Goal: Navigation & Orientation: Find specific page/section

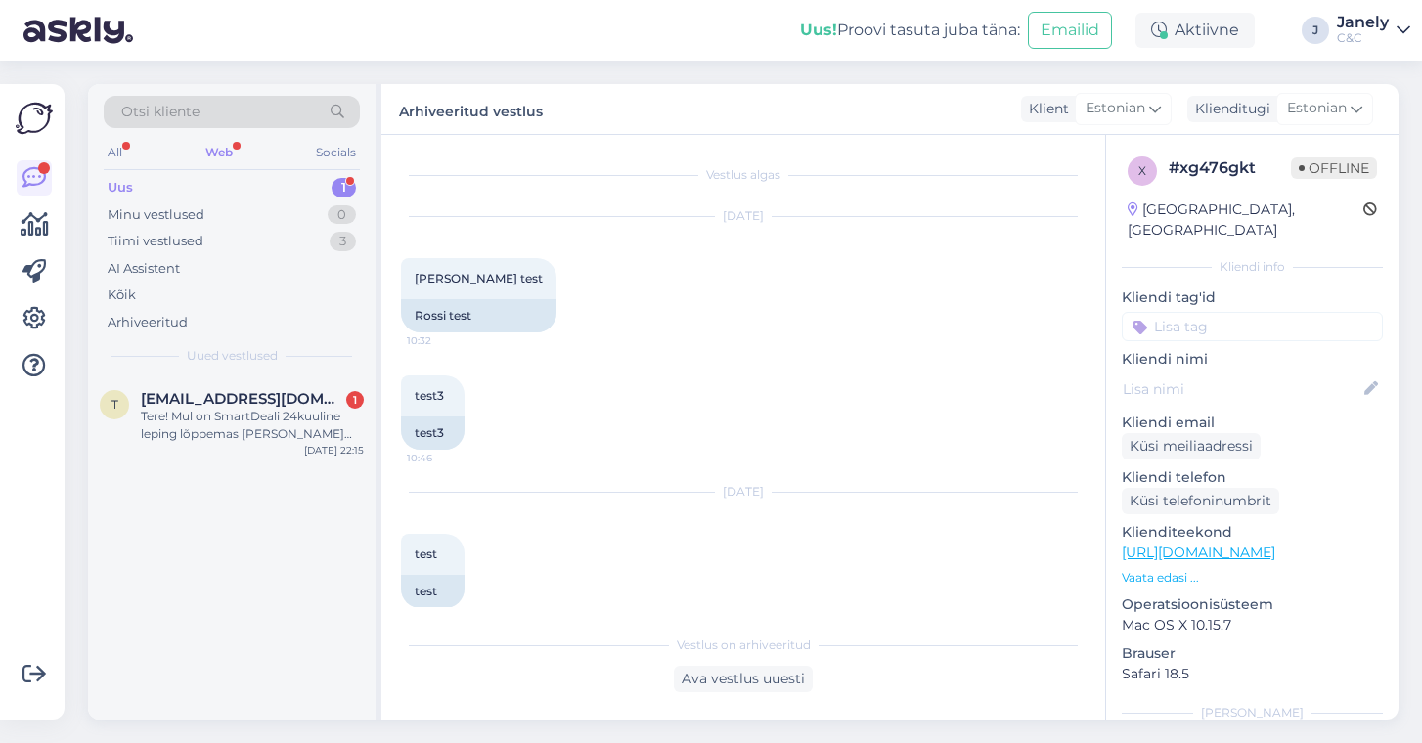
scroll to position [2066, 0]
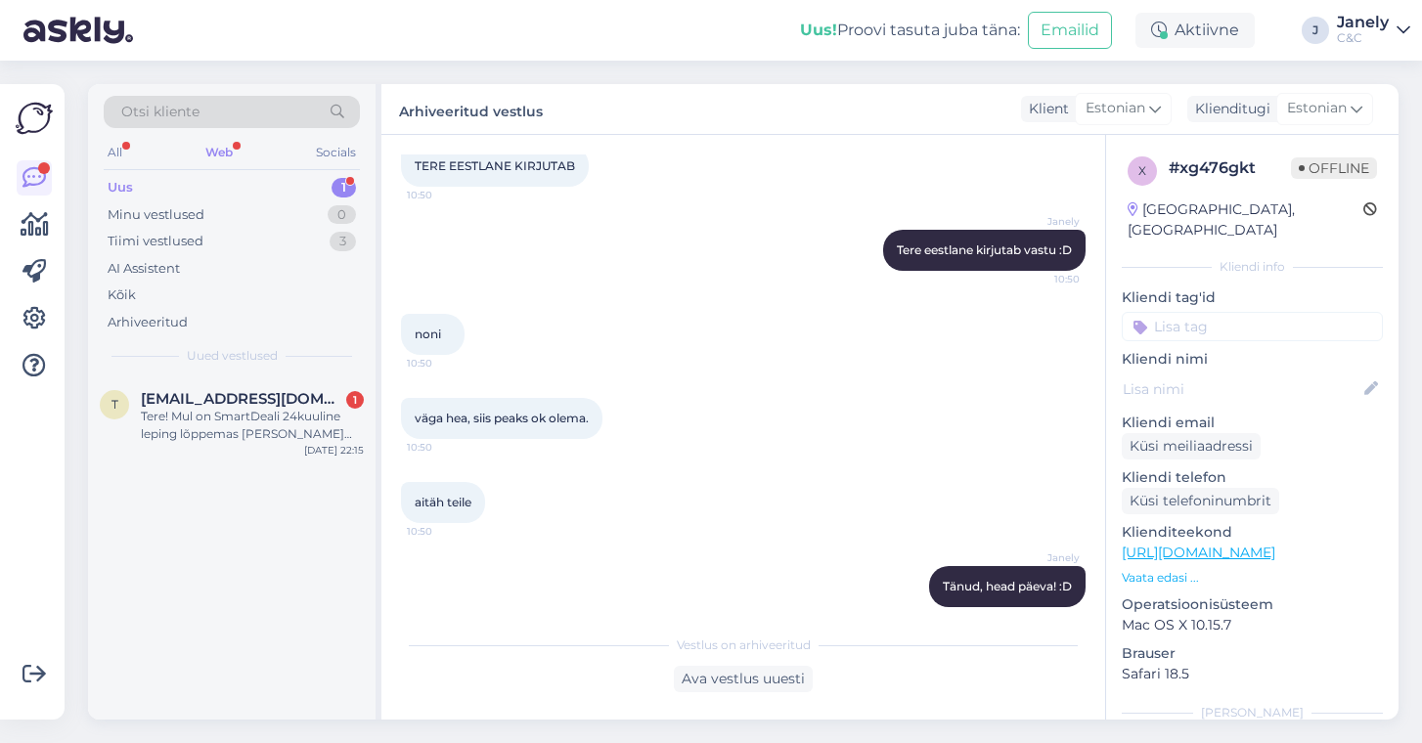
click at [283, 195] on div "Uus 1" at bounding box center [232, 187] width 256 height 27
click at [243, 209] on div "Minu vestlused 0" at bounding box center [232, 214] width 256 height 27
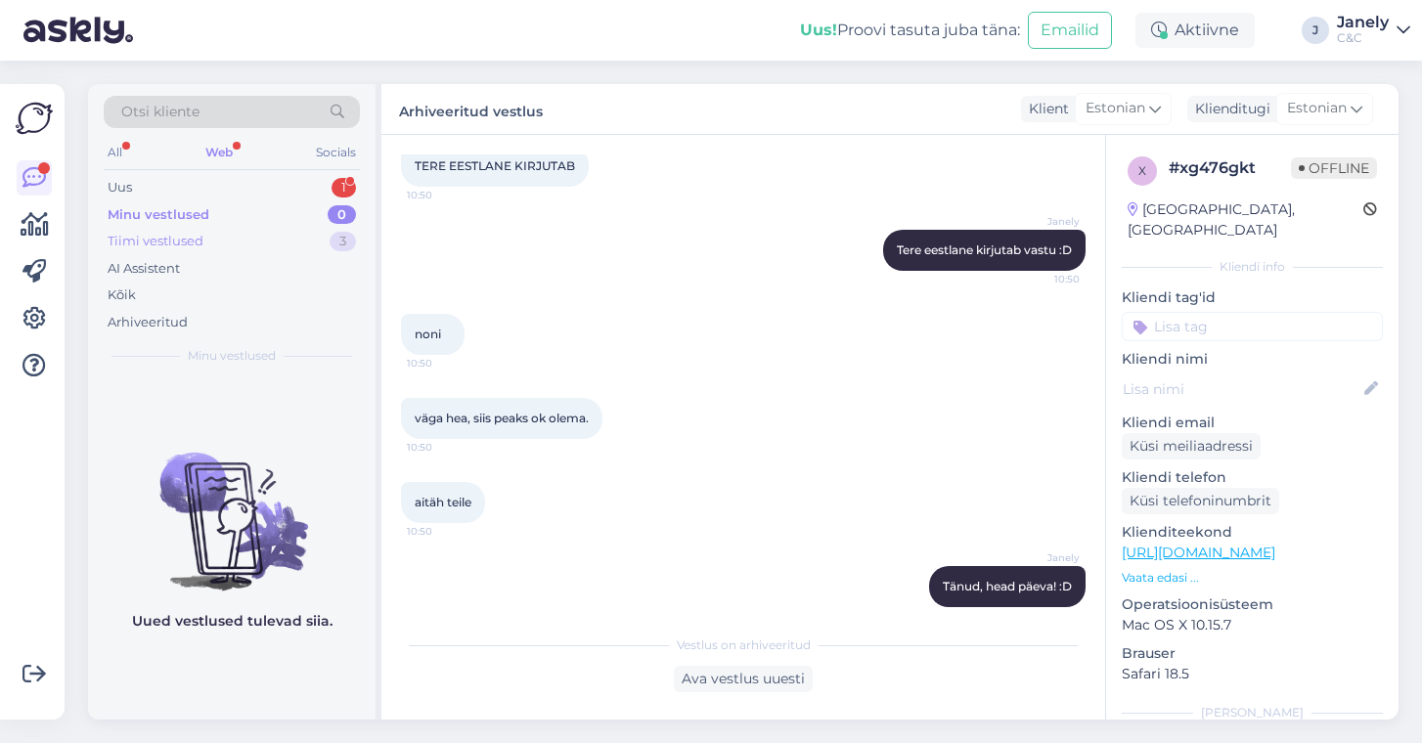
click at [248, 245] on div "Tiimi vestlused 3" at bounding box center [232, 241] width 256 height 27
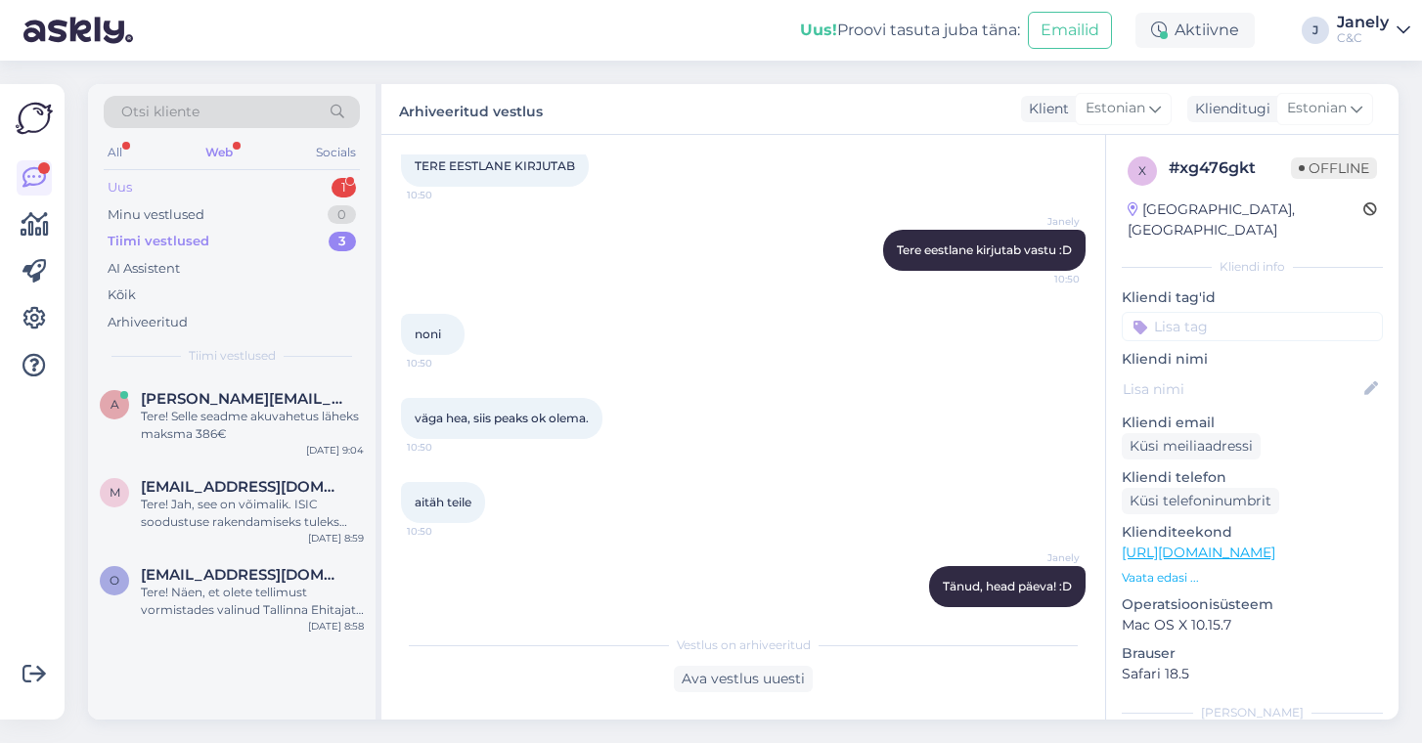
click at [239, 194] on div "Uus 1" at bounding box center [232, 187] width 256 height 27
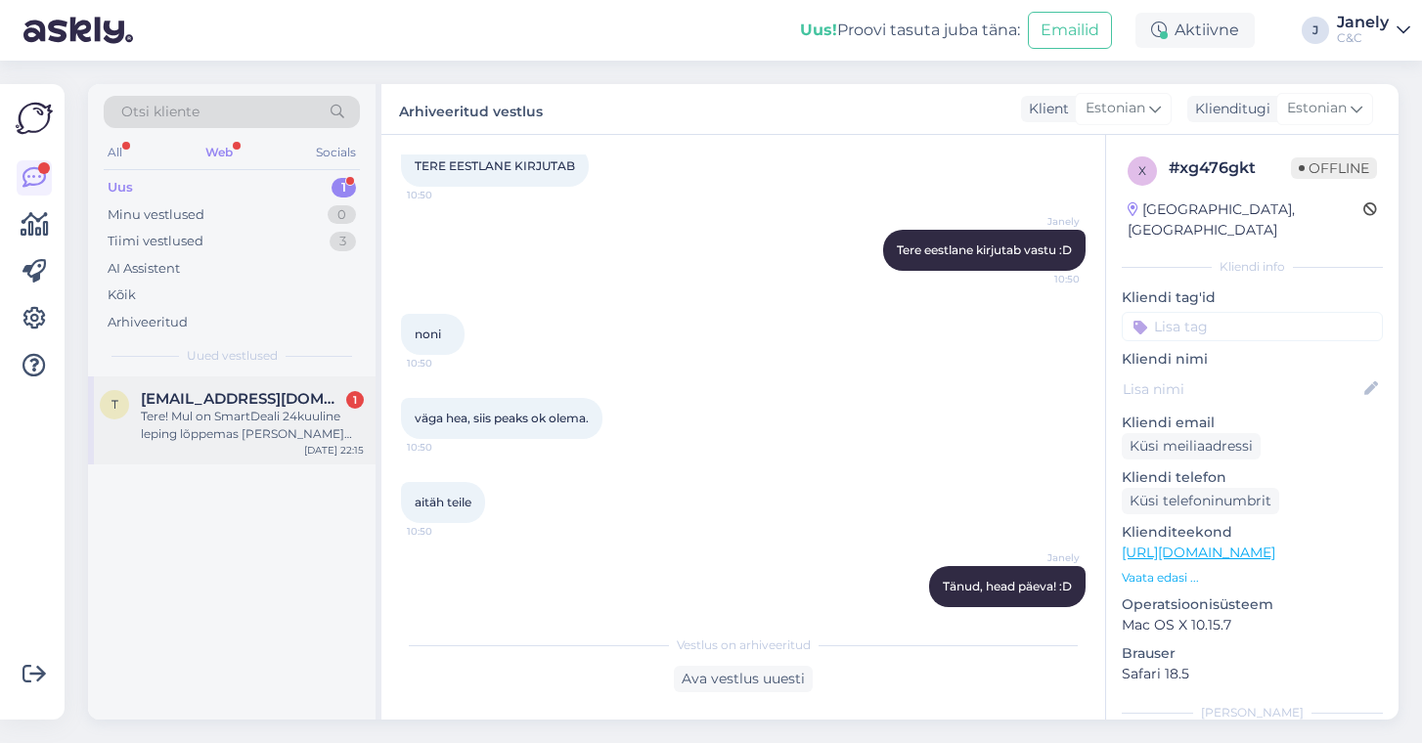
click at [277, 422] on div "Tere! Mul on SmartDeali 24kuuline leping lõppemas [PERSON_NAME] oma e-postile o…" at bounding box center [252, 425] width 223 height 35
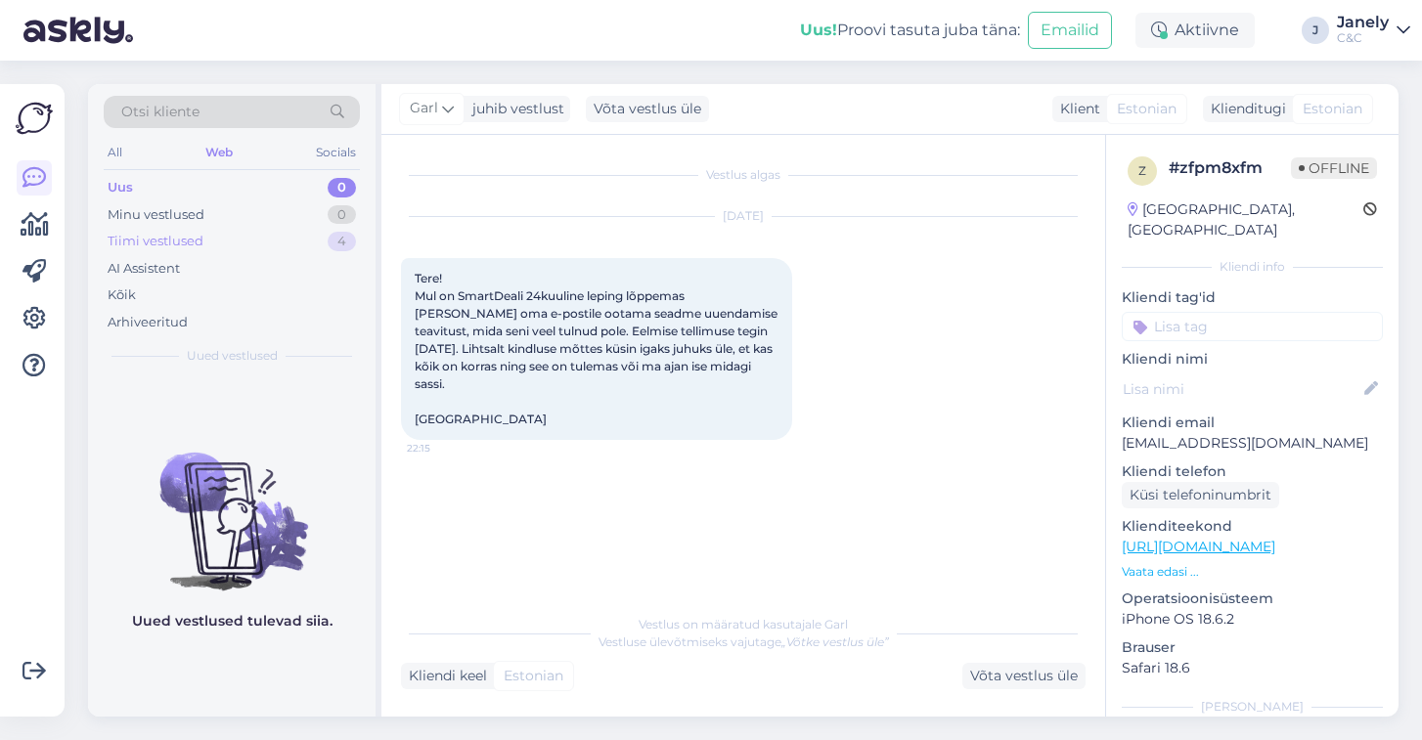
click at [229, 233] on div "Tiimi vestlused 4" at bounding box center [232, 241] width 256 height 27
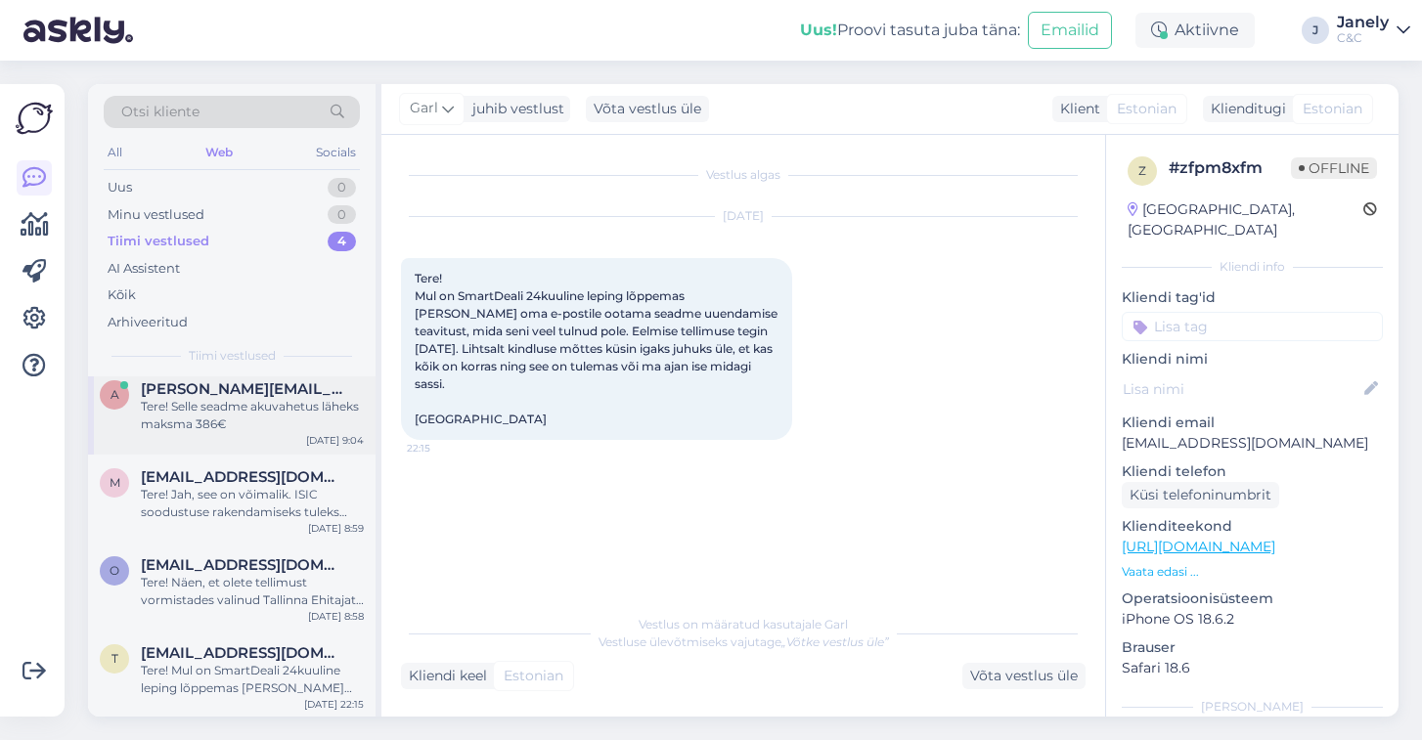
scroll to position [9, 0]
click at [270, 293] on div "Kõik" at bounding box center [232, 295] width 256 height 27
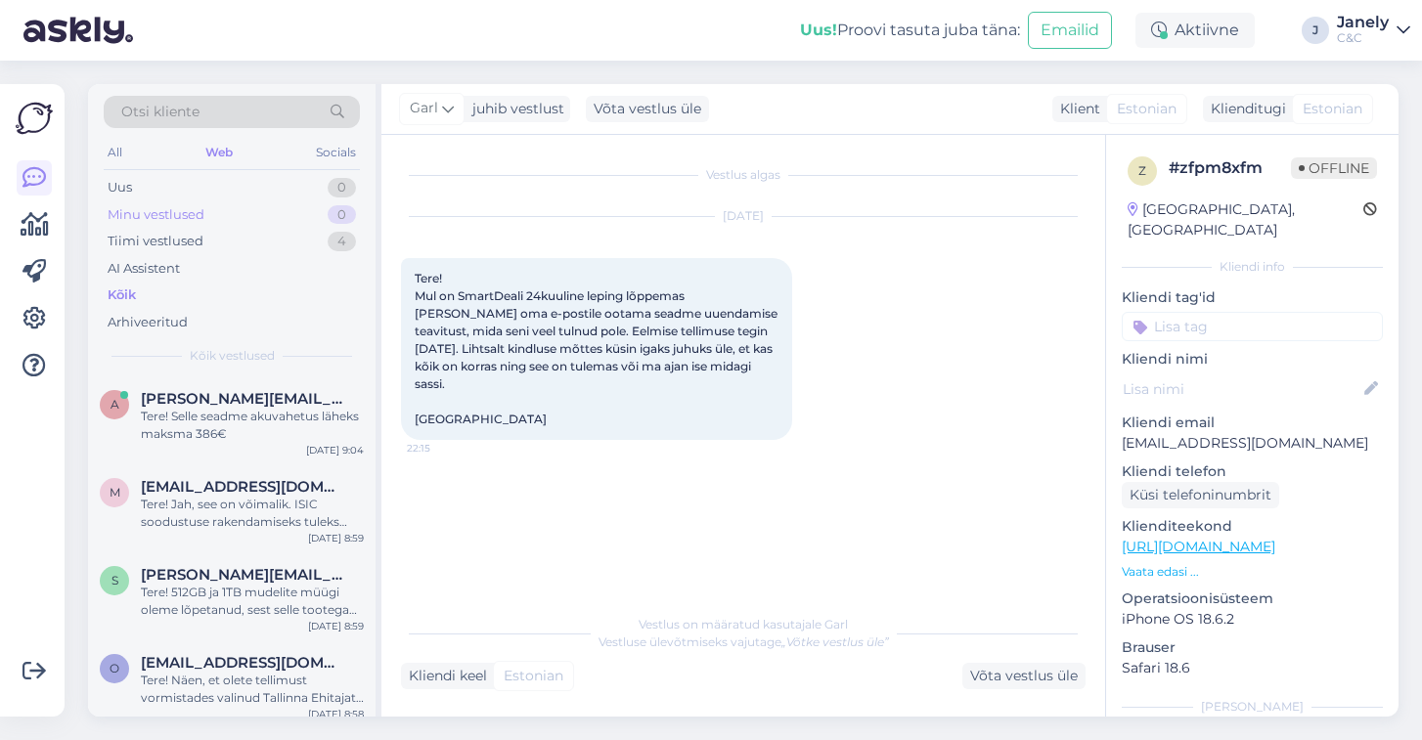
click at [257, 203] on div "Minu vestlused 0" at bounding box center [232, 214] width 256 height 27
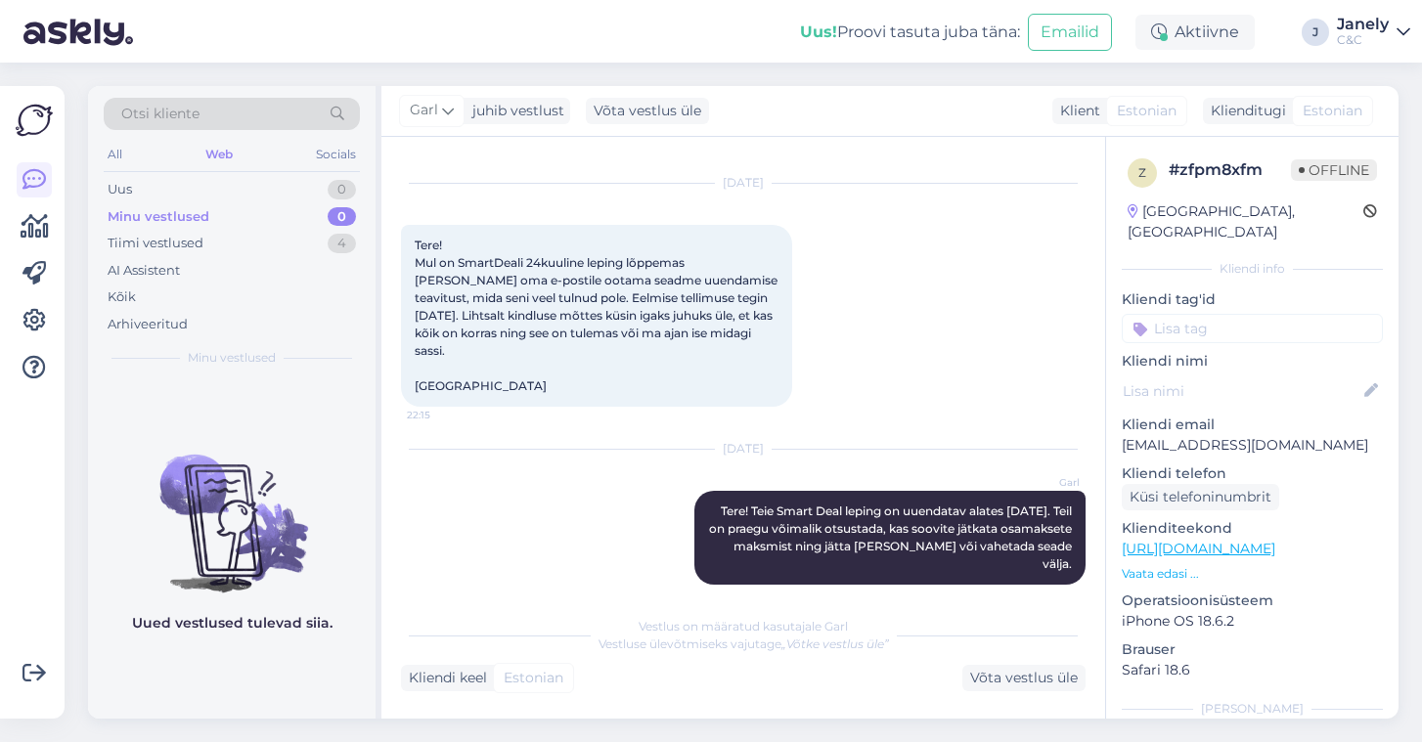
scroll to position [32, 0]
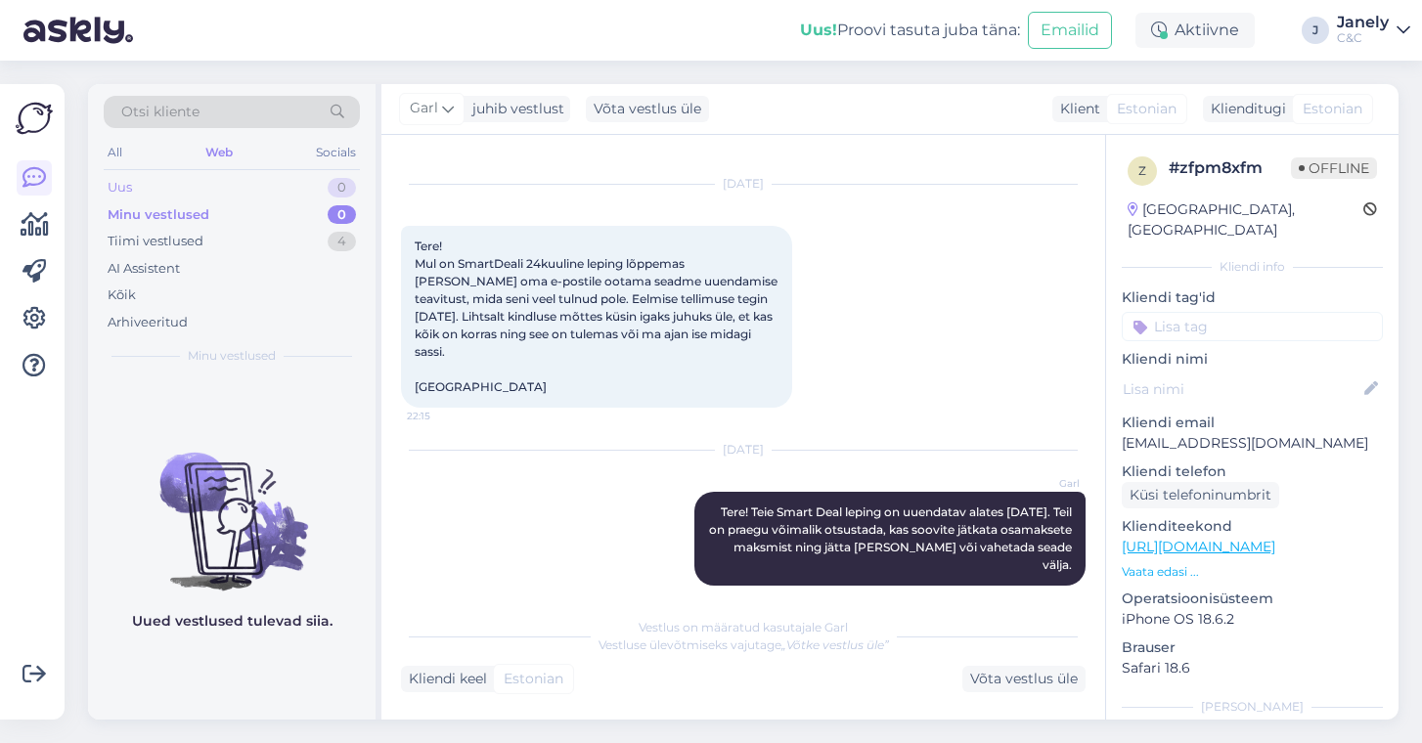
click at [163, 194] on div "Uus 0" at bounding box center [232, 187] width 256 height 27
click at [84, 39] on img at bounding box center [78, 30] width 110 height 61
click at [39, 113] on img at bounding box center [34, 118] width 37 height 37
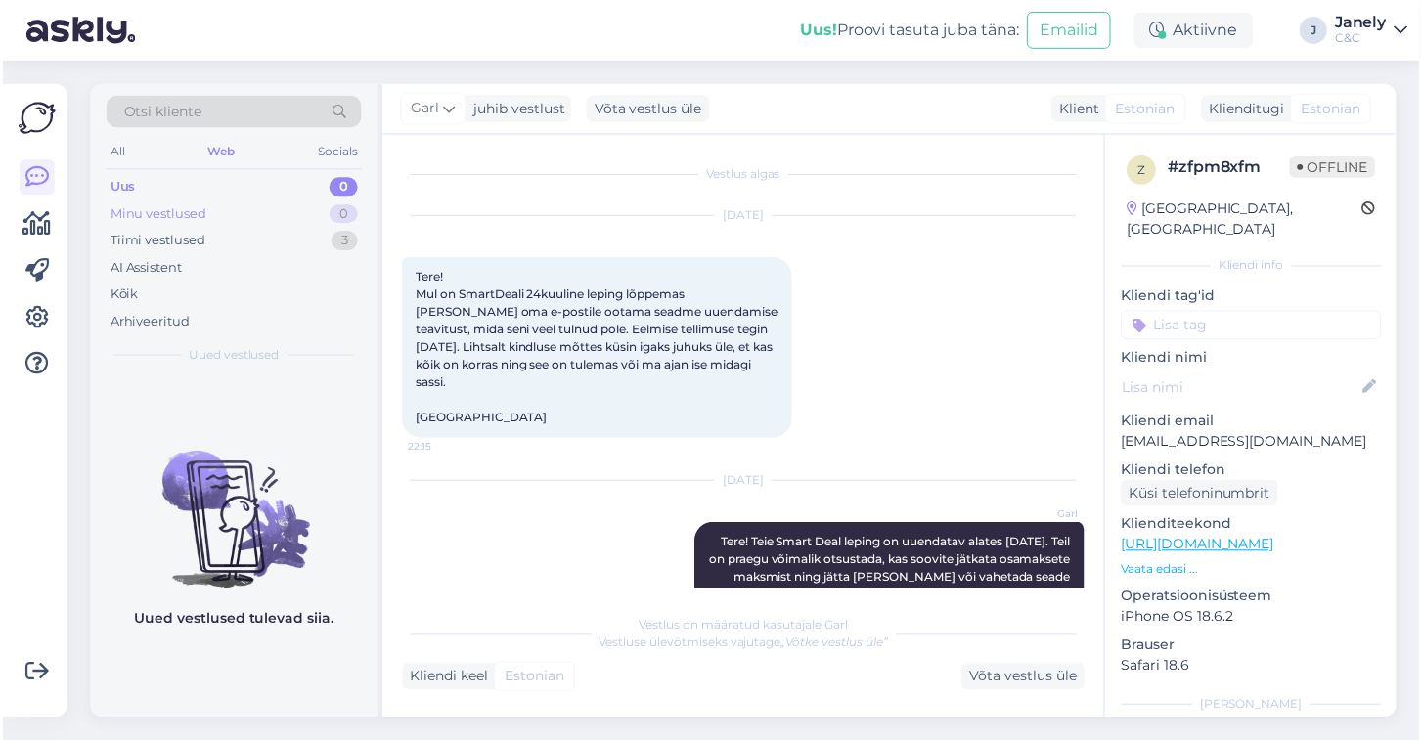
scroll to position [0, 0]
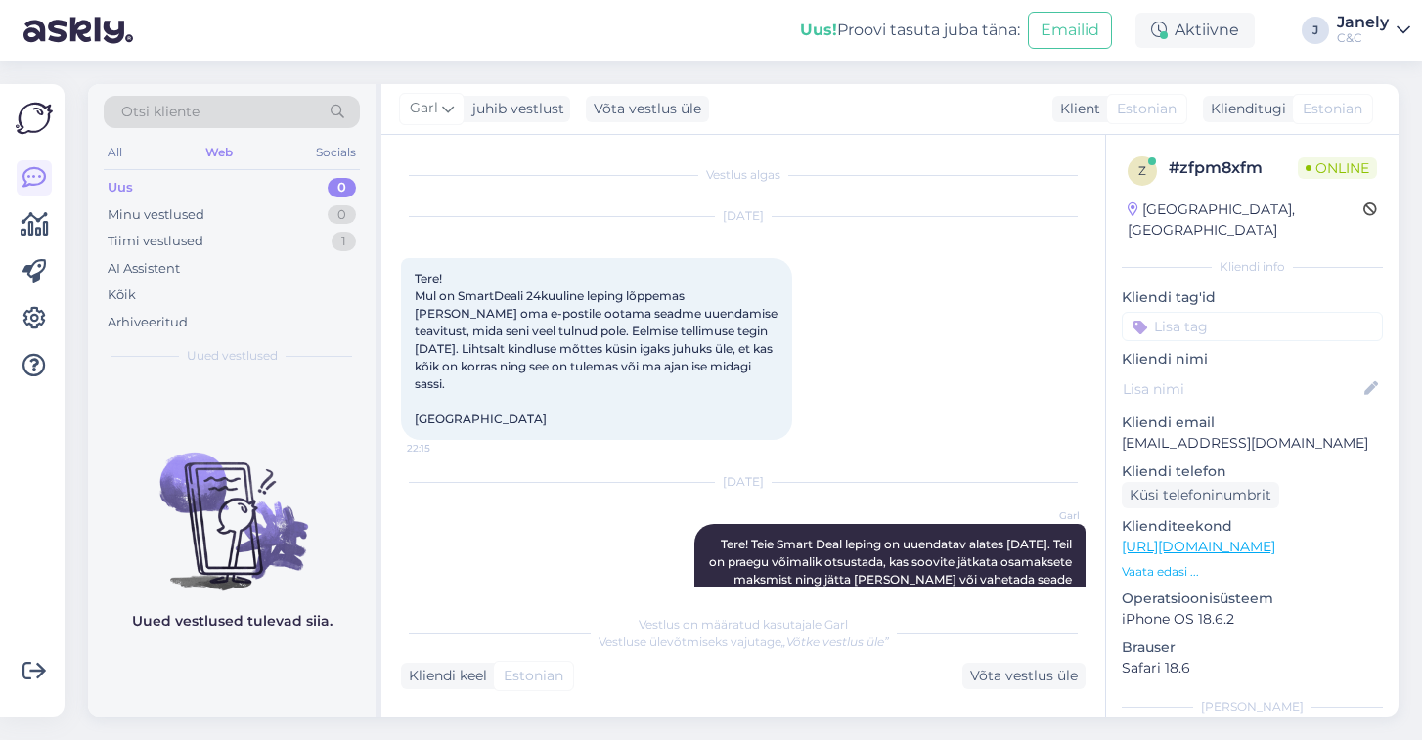
click at [65, 28] on img at bounding box center [78, 30] width 110 height 61
click at [43, 111] on img at bounding box center [34, 118] width 37 height 37
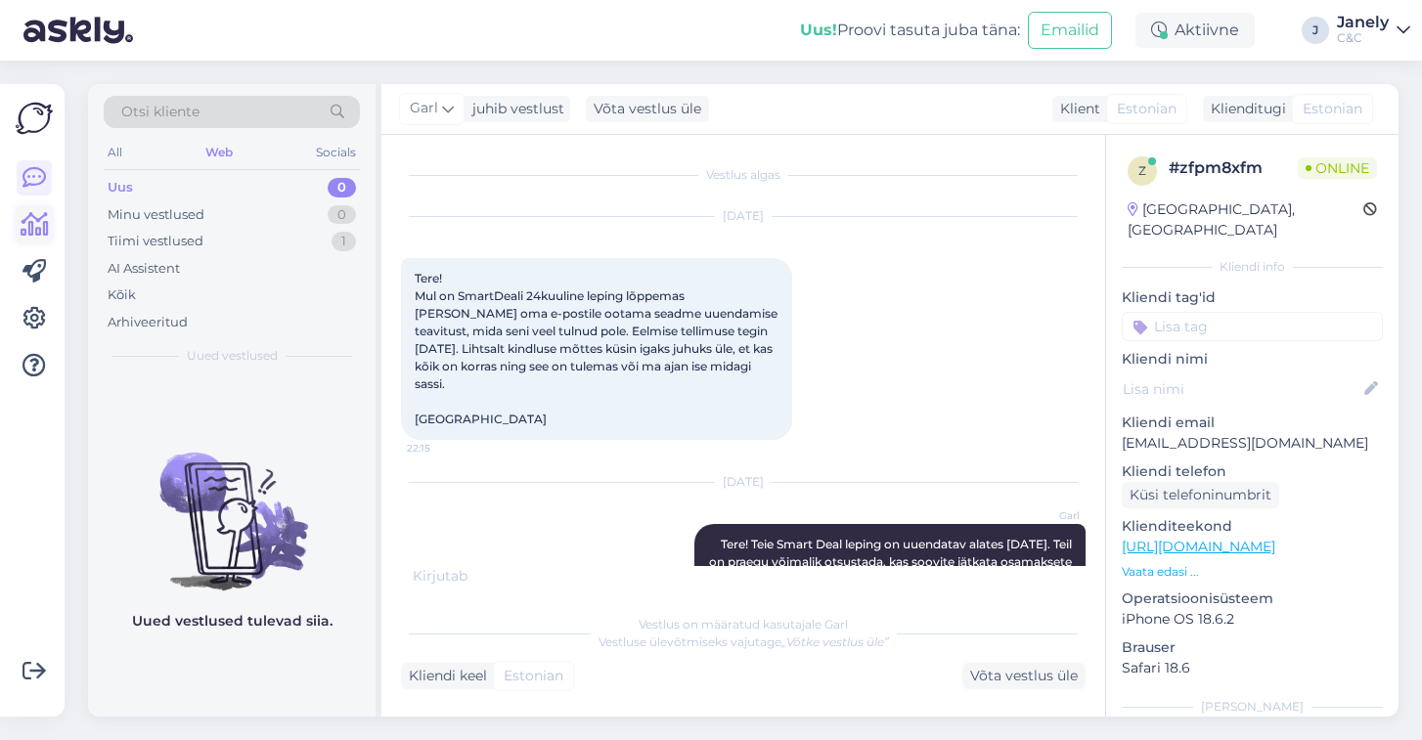
click at [29, 230] on icon at bounding box center [35, 224] width 28 height 23
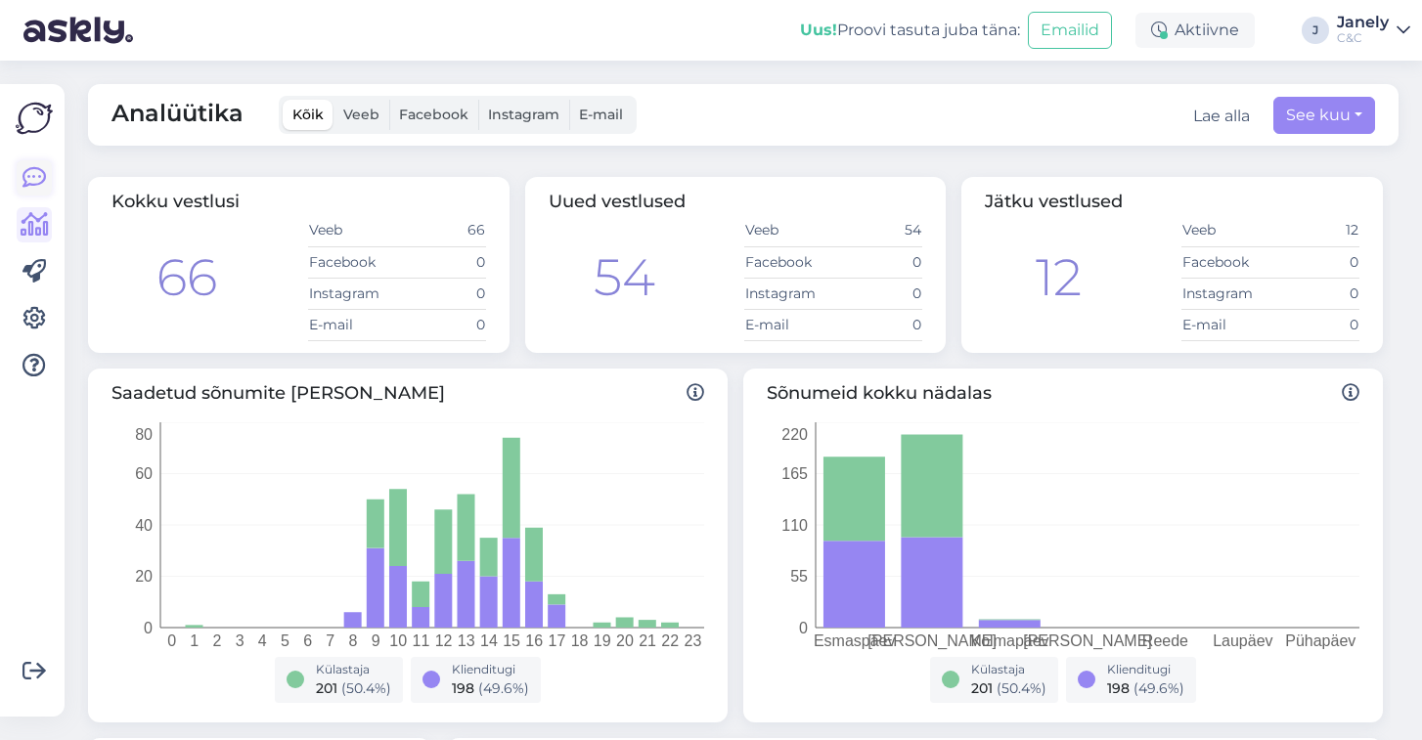
click at [38, 170] on icon at bounding box center [33, 177] width 23 height 23
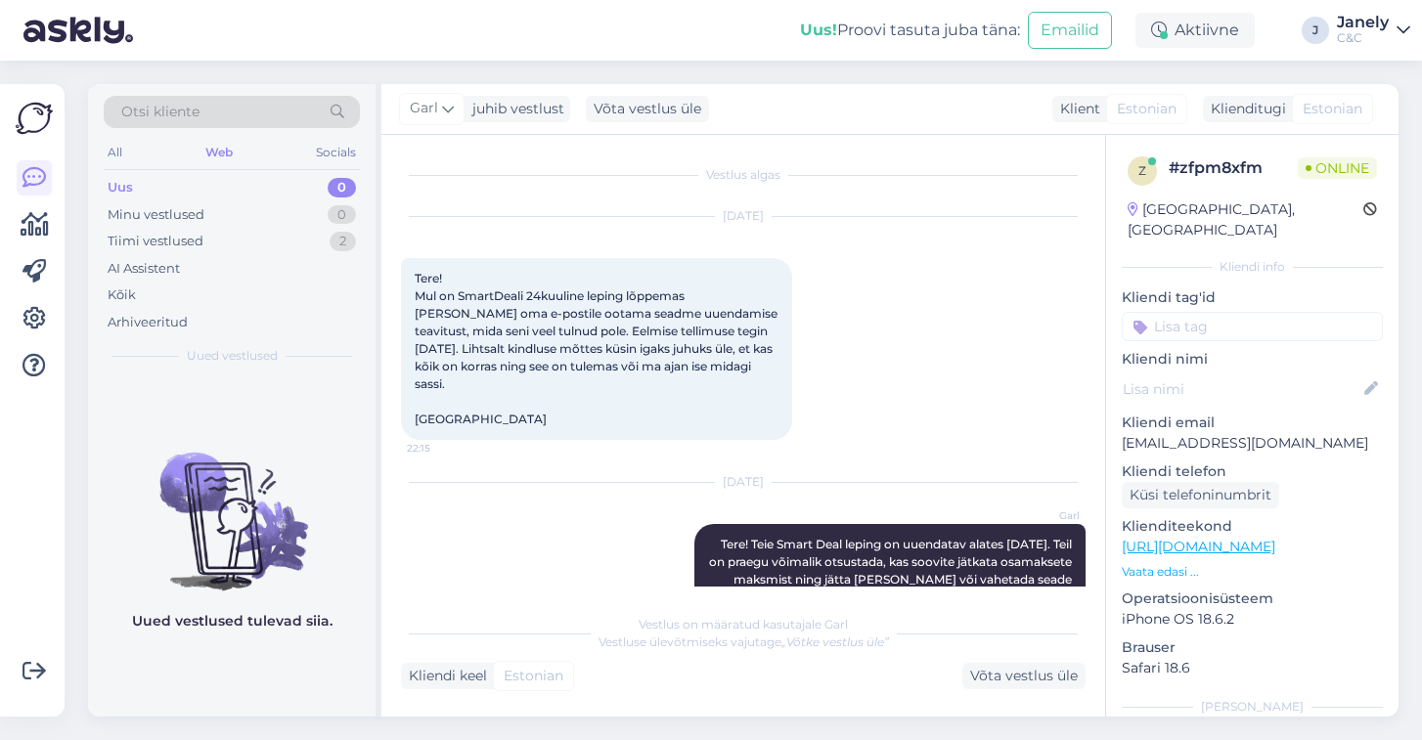
scroll to position [442, 0]
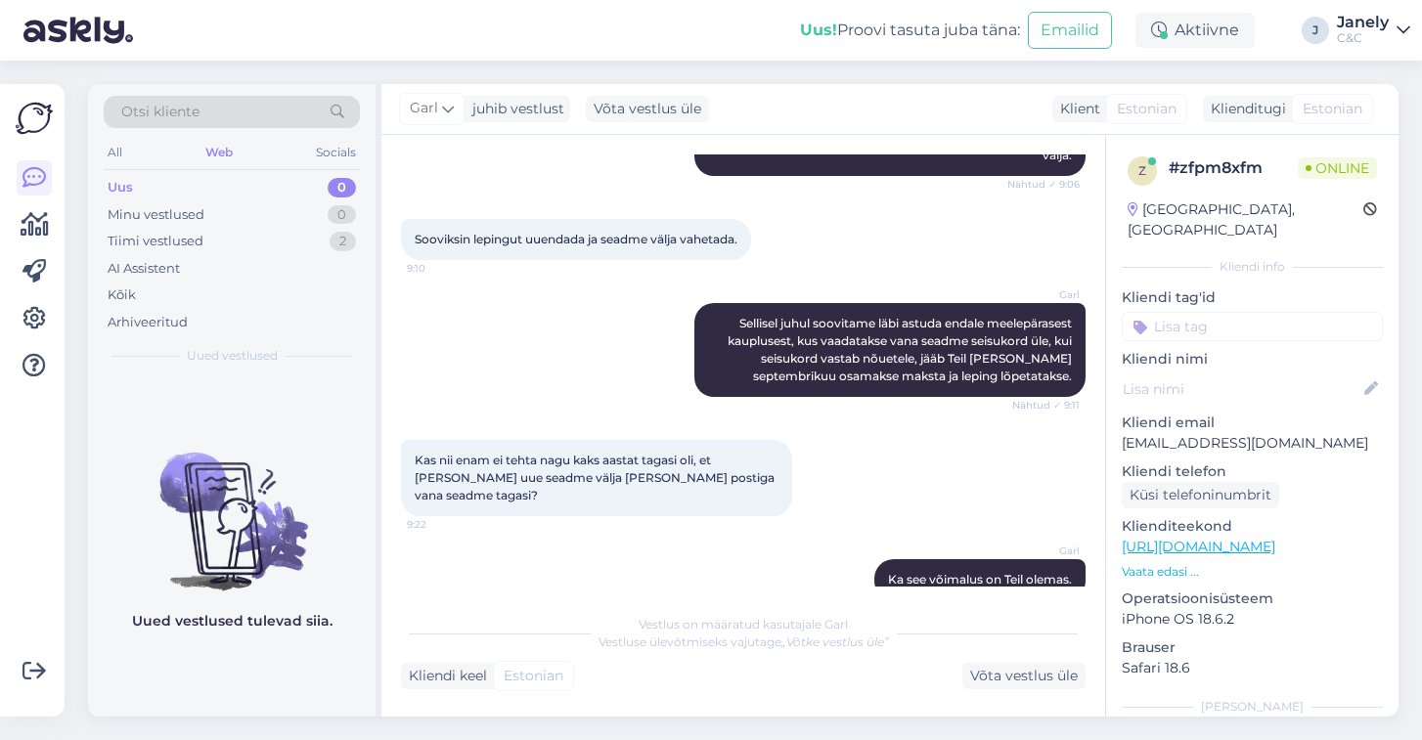
click at [230, 33] on div "Uus! Proovi tasuta [PERSON_NAME]: Emailid Aktiivne J Janely C&C" at bounding box center [711, 30] width 1422 height 61
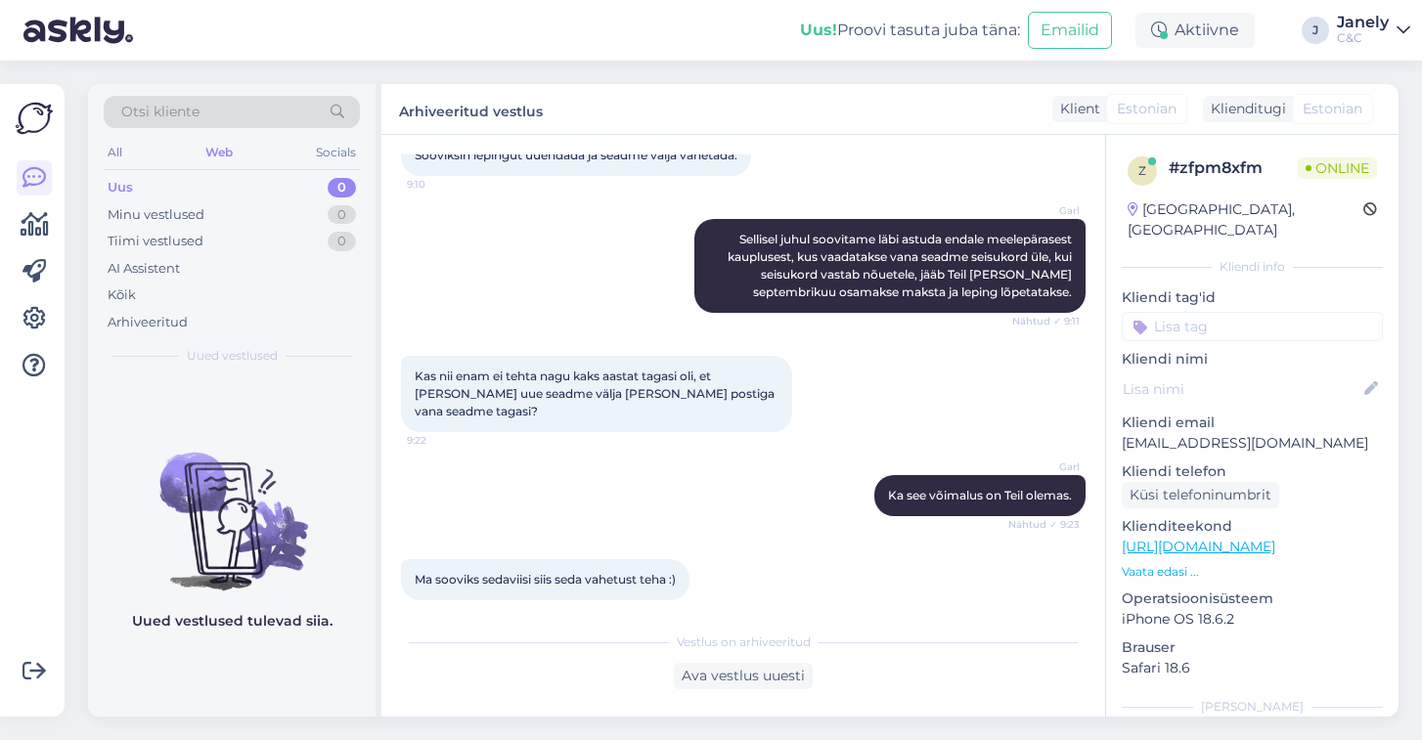
scroll to position [814, 0]
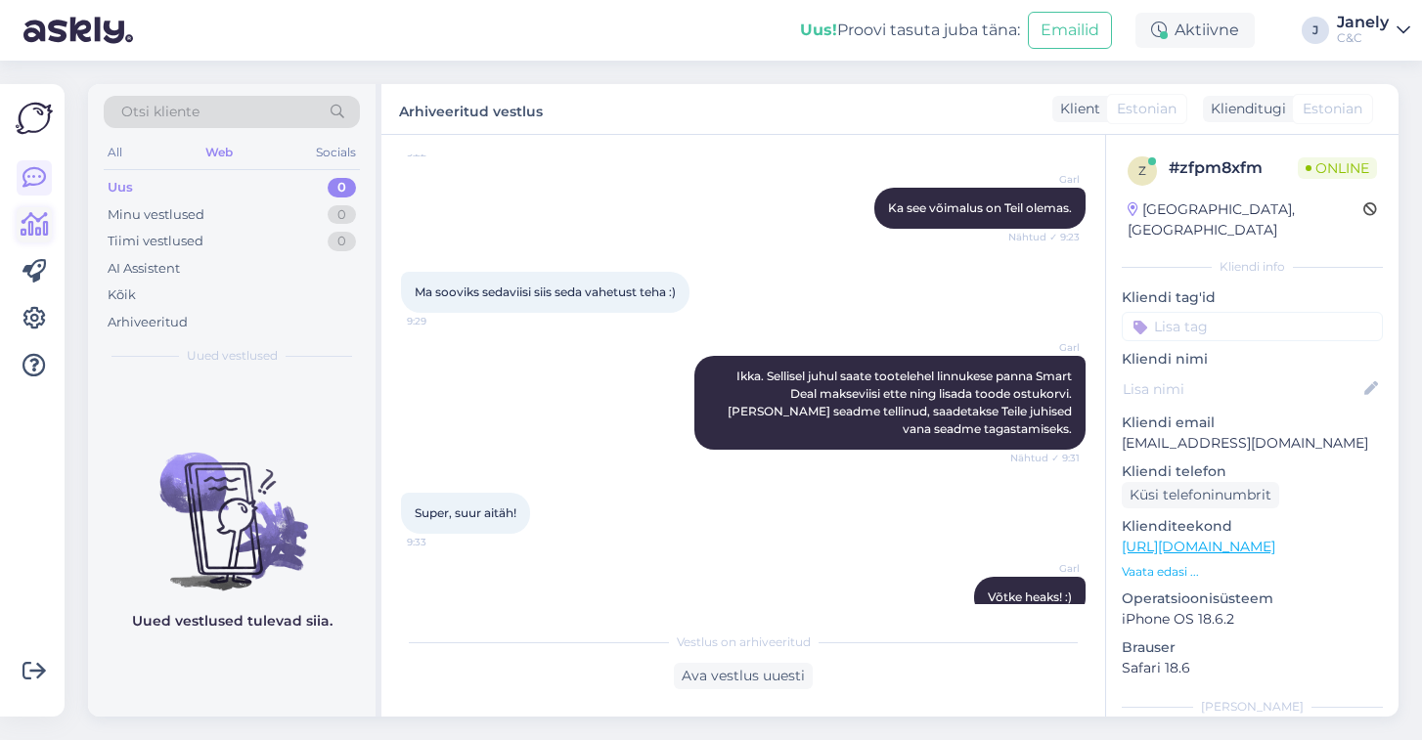
click at [29, 232] on icon at bounding box center [35, 224] width 28 height 23
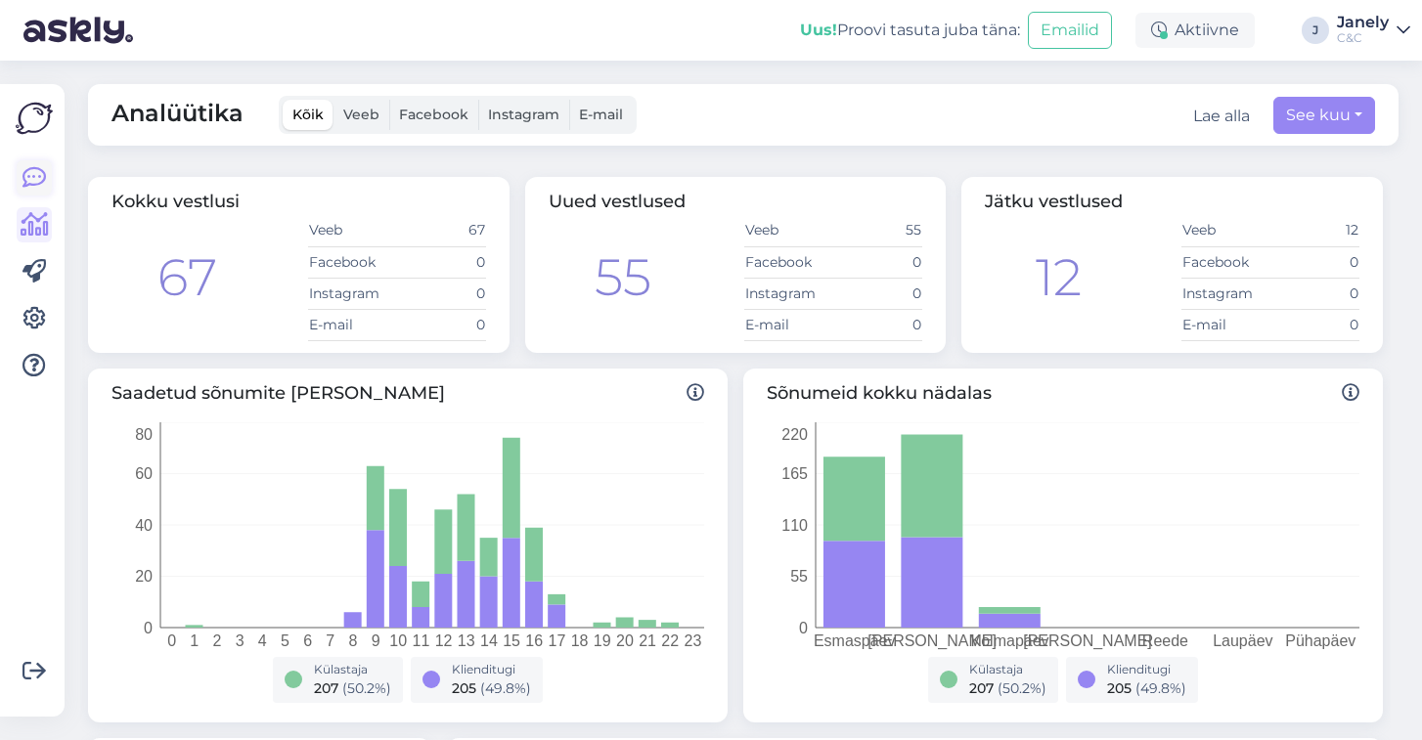
click at [34, 189] on link at bounding box center [34, 177] width 35 height 35
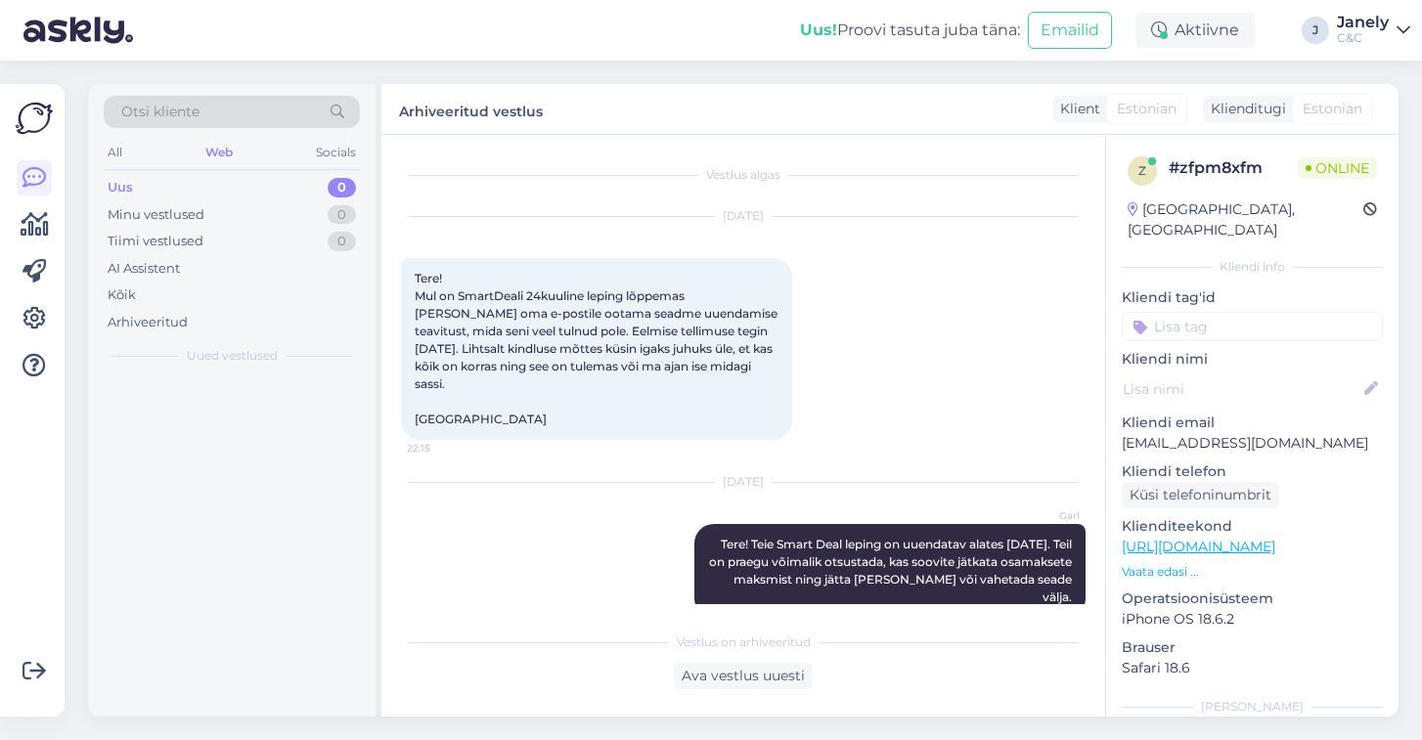
scroll to position [814, 0]
